Goal: Task Accomplishment & Management: Use online tool/utility

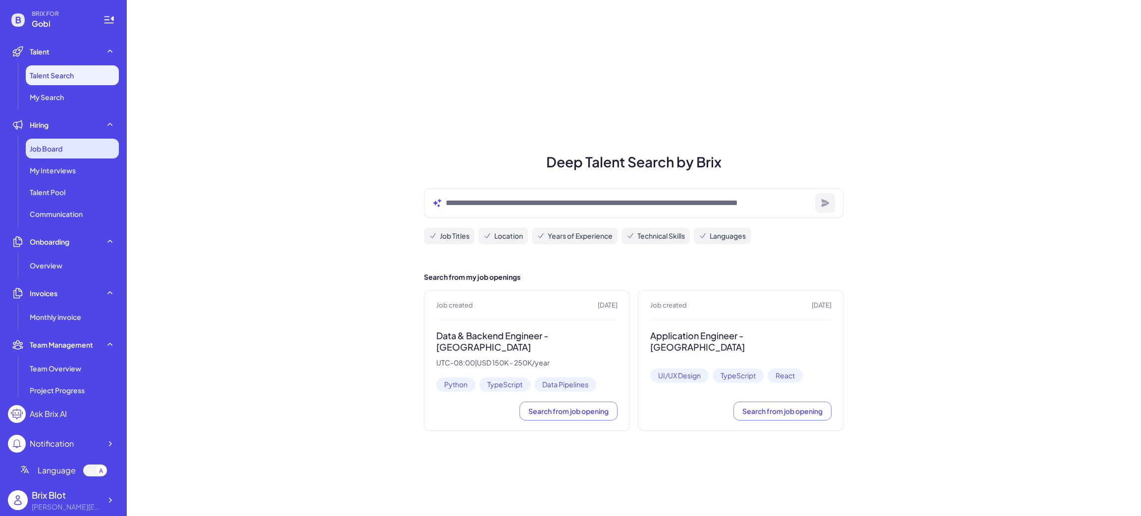
click at [57, 139] on div "Job Board" at bounding box center [72, 149] width 93 height 20
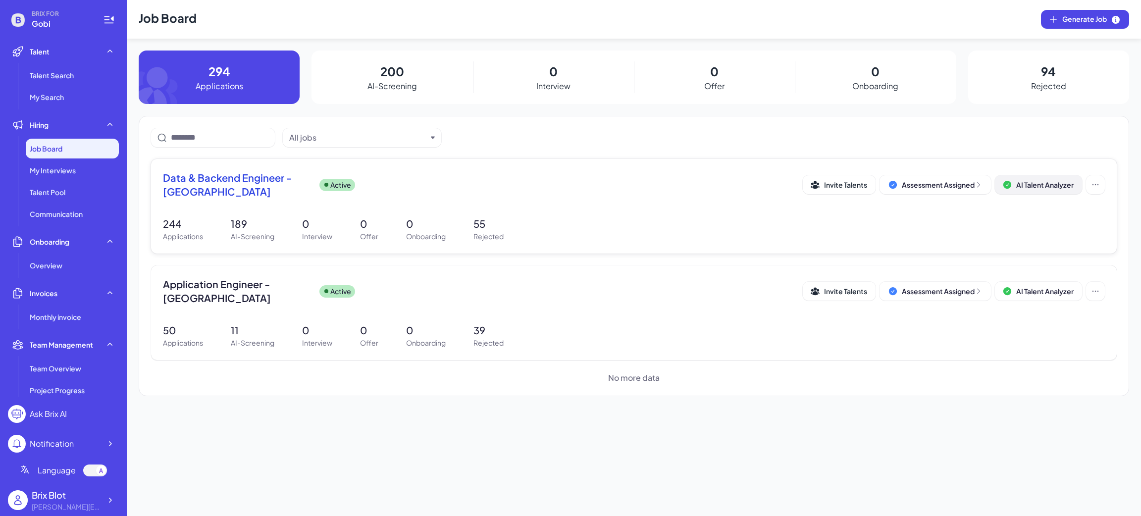
click at [1079, 181] on button "AI Talent Analyzer" at bounding box center [1038, 184] width 87 height 19
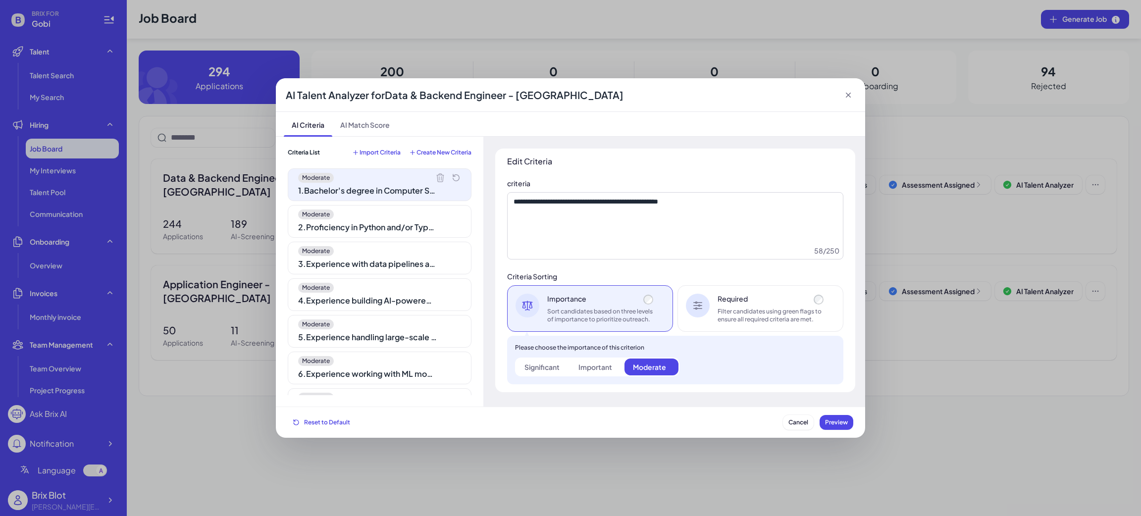
click at [548, 361] on label "Significant" at bounding box center [543, 367] width 54 height 17
click at [166, 209] on div "AI Talent Analyzer for Data & Backend Engineer - [GEOGRAPHIC_DATA] AI Criteria …" at bounding box center [570, 258] width 1141 height 516
click at [797, 420] on span "Cancel" at bounding box center [798, 421] width 20 height 7
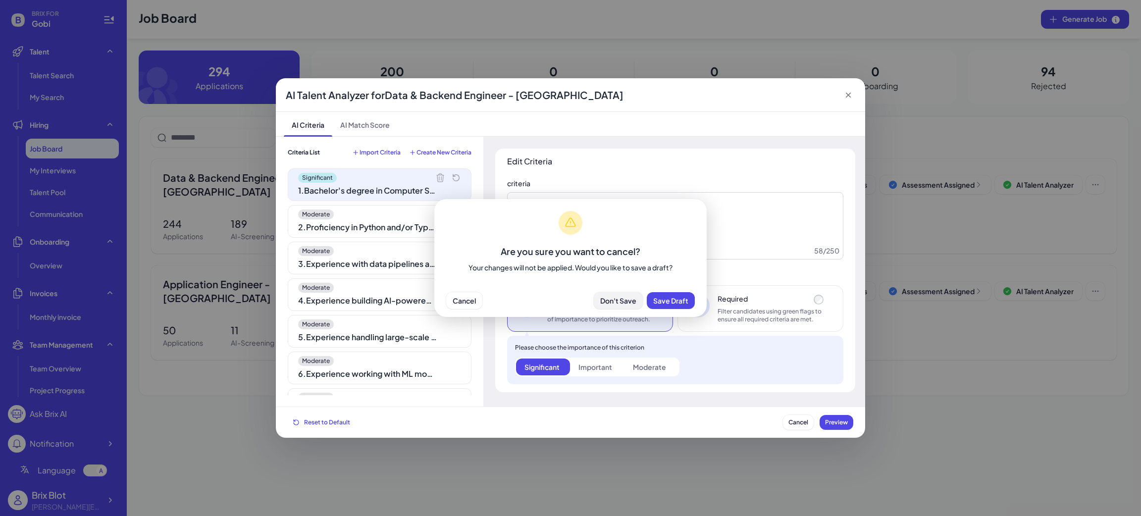
click at [624, 302] on span "Don't Save" at bounding box center [618, 300] width 36 height 9
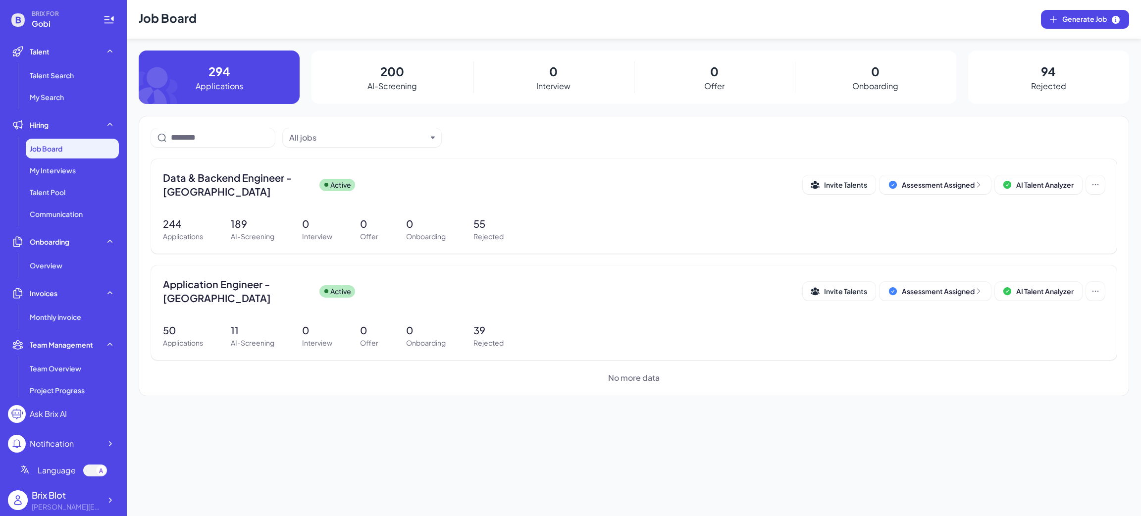
click at [369, 74] on div "200 AI-Screening" at bounding box center [391, 77] width 161 height 53
click at [391, 72] on p "200" at bounding box center [392, 71] width 24 height 18
click at [255, 179] on span "Data & Backend Engineer - [GEOGRAPHIC_DATA]" at bounding box center [237, 185] width 149 height 28
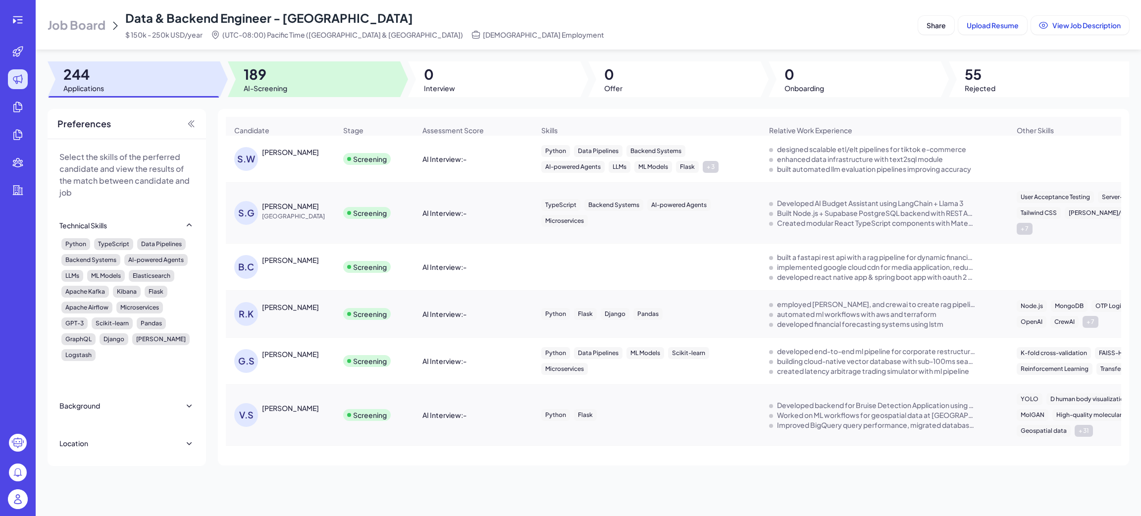
click at [302, 80] on div at bounding box center [314, 79] width 172 height 36
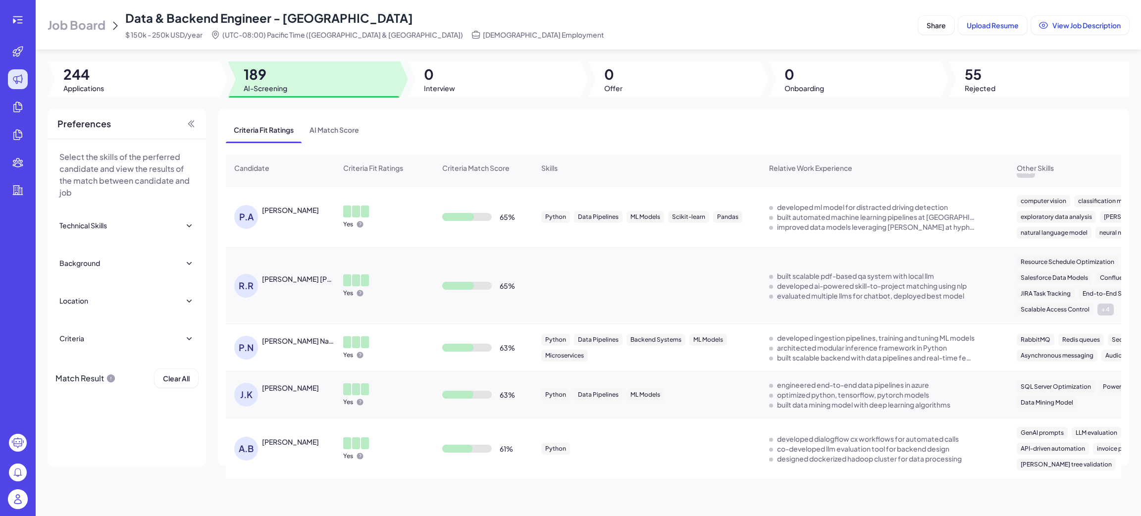
scroll to position [6725, 0]
